Goal: Book appointment/travel/reservation

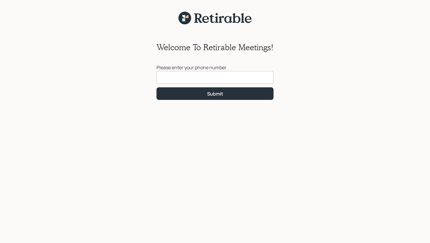
click at [146, 80] on input at bounding box center [215, 77] width 117 height 13
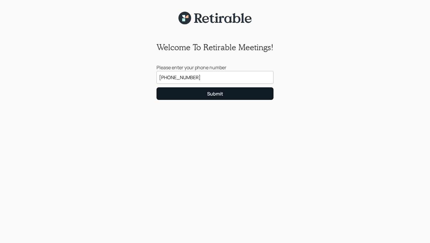
type input "[PHONE_NUMBER]"
click at [146, 95] on div "Submit" at bounding box center [215, 94] width 16 height 6
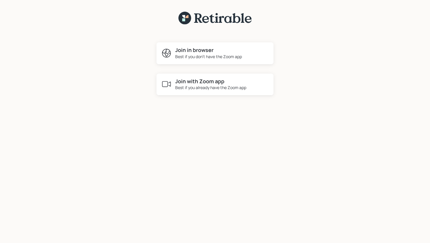
click at [146, 84] on div "Join with Zoom app Best if you already have the Zoom app" at bounding box center [210, 84] width 71 height 13
